Goal: Transaction & Acquisition: Purchase product/service

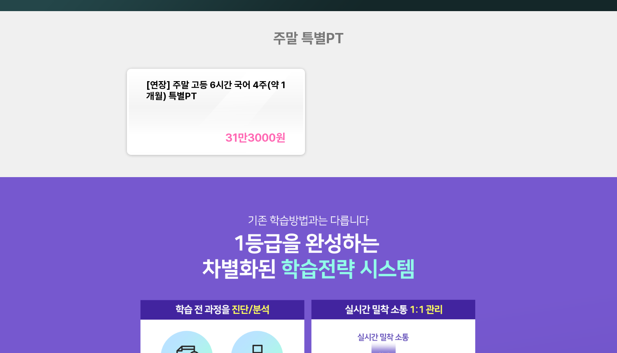
scroll to position [814, 0]
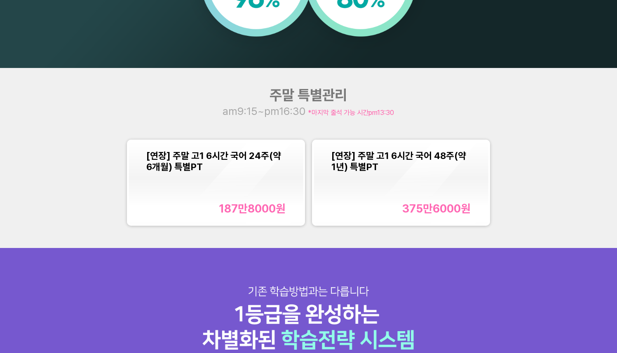
scroll to position [756, 0]
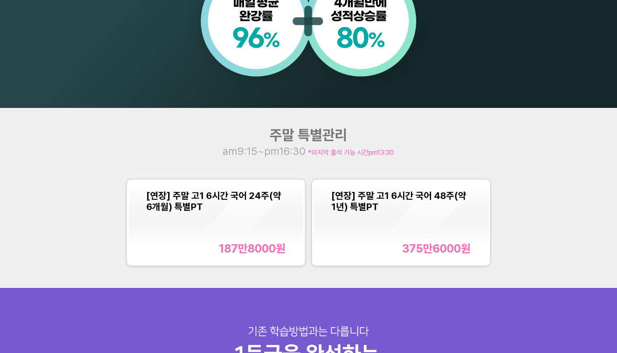
scroll to position [849, 0]
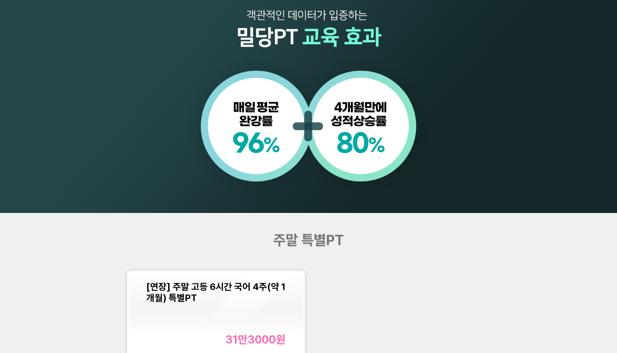
scroll to position [716, 0]
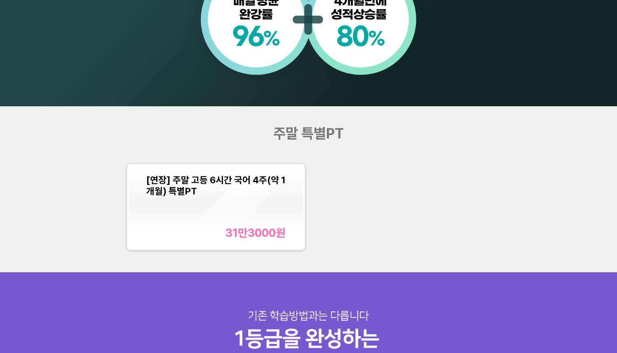
click at [391, 159] on div "주말 특별PT [연장] 주말 고등 6시간 국어 4주(약 1개월) 특별PT 31만3000 원" at bounding box center [308, 189] width 617 height 166
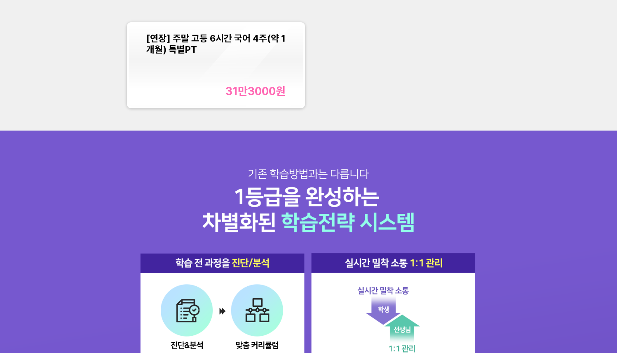
scroll to position [856, 0]
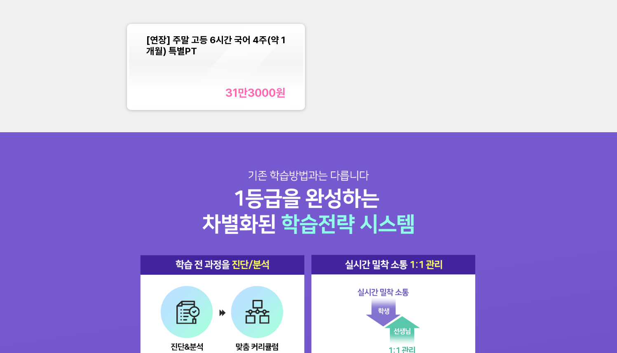
click at [362, 62] on div "[연장] 주말 고등 6시간 국어 4주(약 1개월) 특별PT 31만3000 원" at bounding box center [308, 67] width 370 height 94
